Goal: Task Accomplishment & Management: Use online tool/utility

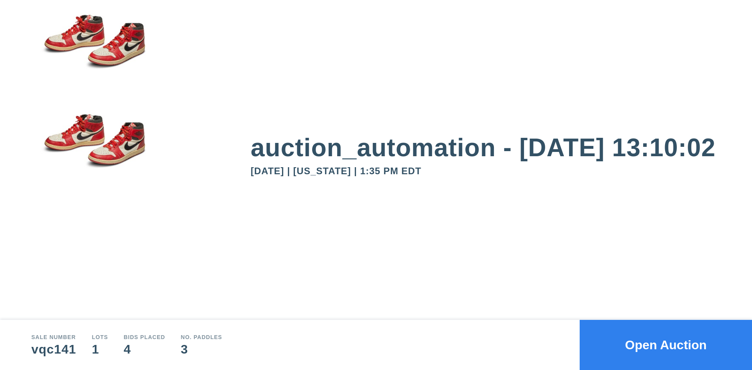
click at [630, 340] on button "Open Auction" at bounding box center [666, 345] width 172 height 50
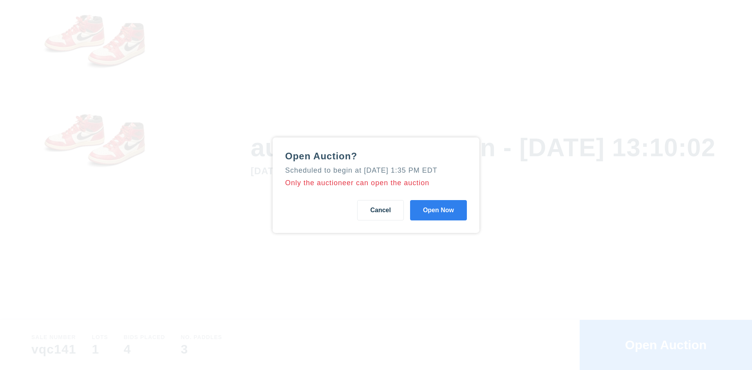
click at [457, 219] on button "Open Now" at bounding box center [438, 210] width 57 height 20
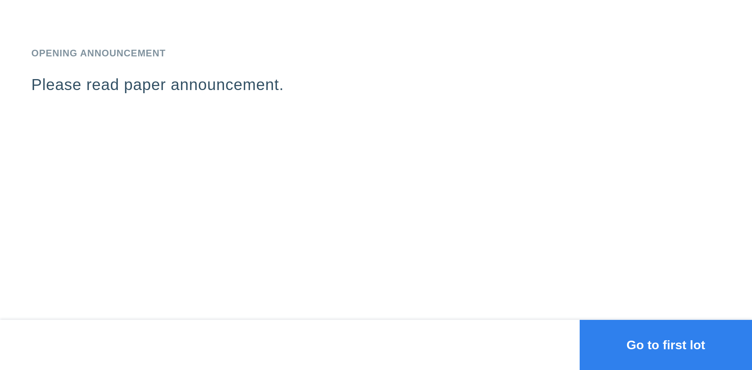
click at [626, 349] on button "Go to first lot" at bounding box center [666, 345] width 172 height 50
click at [639, 342] on button "Go to first lot" at bounding box center [666, 345] width 172 height 50
